Goal: Task Accomplishment & Management: Use online tool/utility

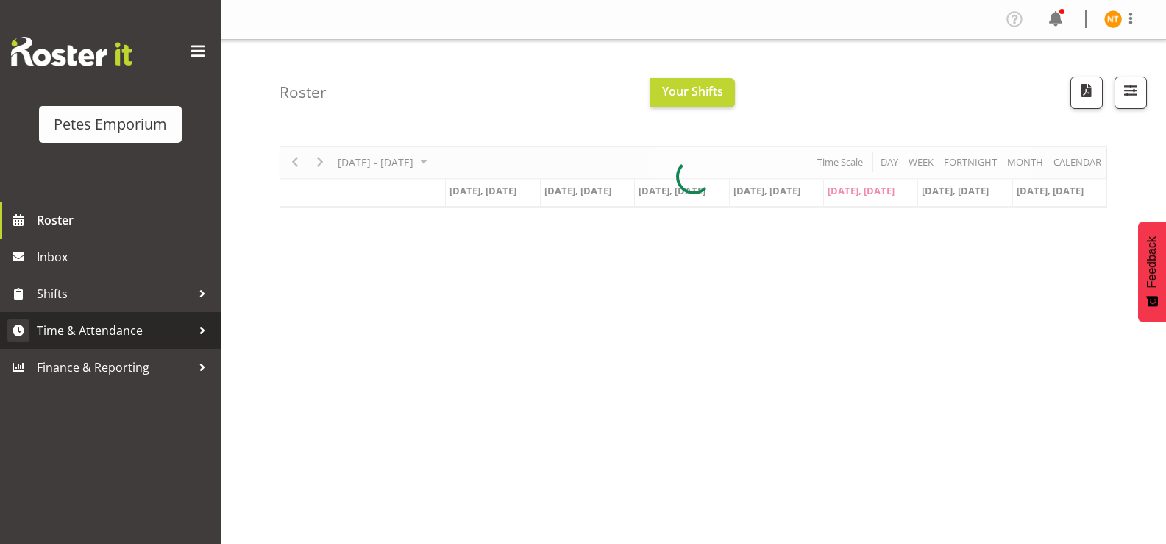
click at [79, 335] on span "Time & Attendance" at bounding box center [114, 330] width 154 height 22
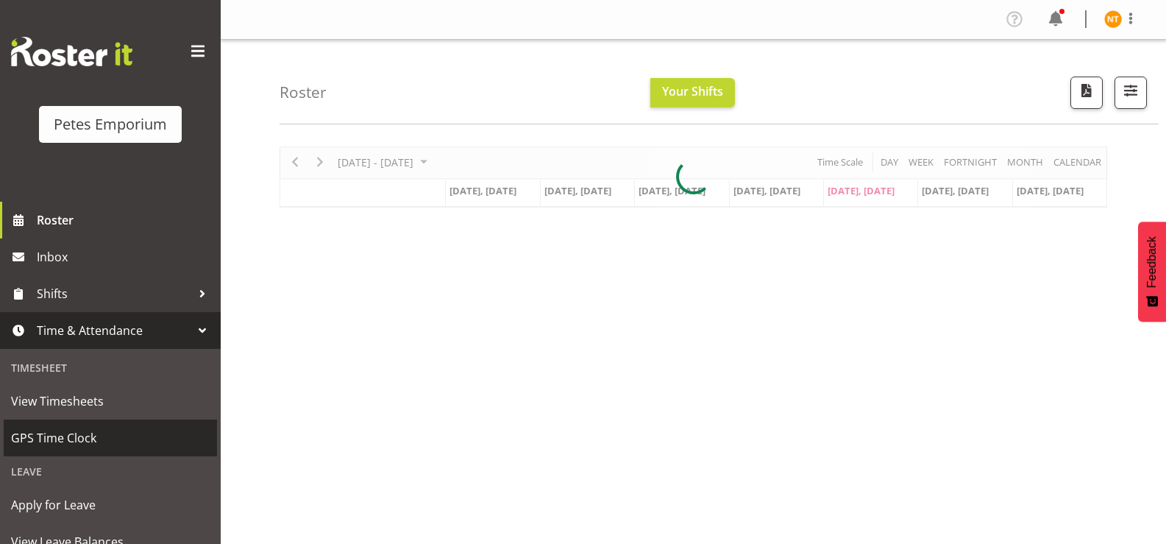
click at [64, 445] on span "GPS Time Clock" at bounding box center [110, 438] width 199 height 22
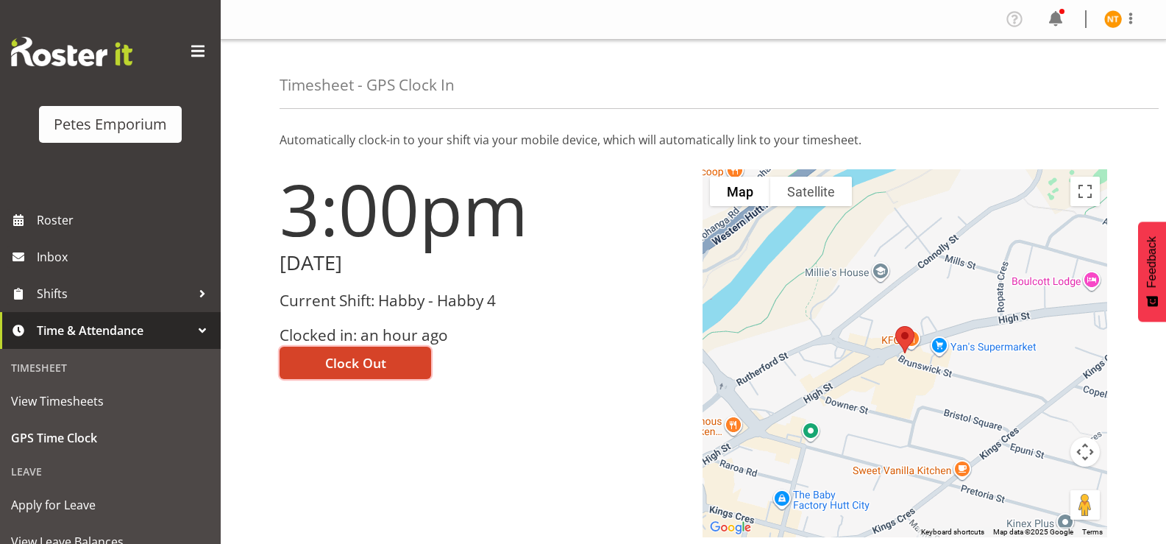
click at [359, 364] on span "Clock Out" at bounding box center [355, 362] width 61 height 19
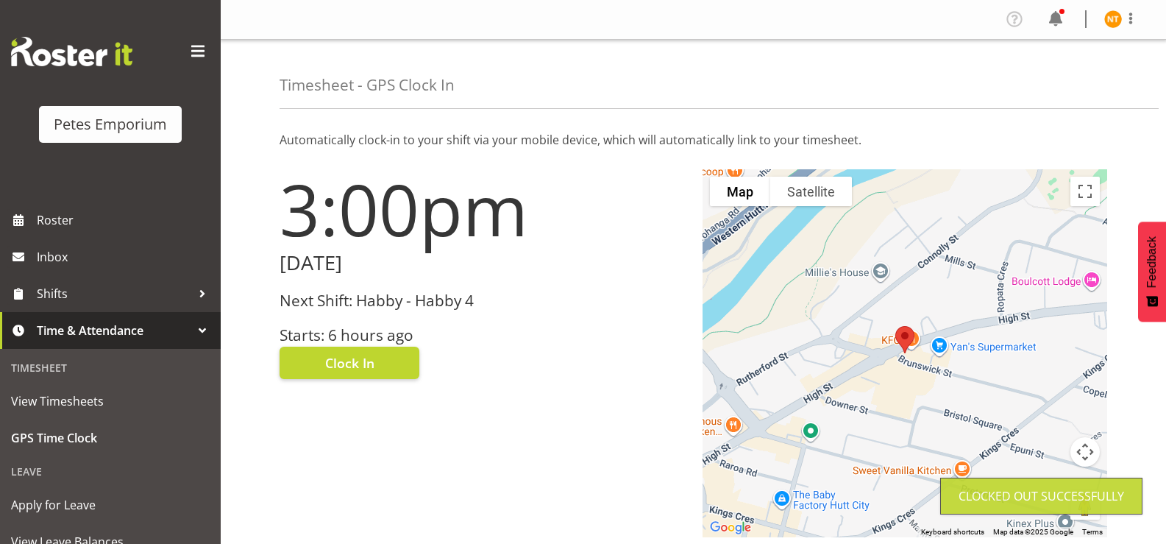
click at [1115, 17] on img at bounding box center [1113, 19] width 18 height 18
click at [1044, 83] on link "Log Out" at bounding box center [1068, 77] width 141 height 26
